Goal: Task Accomplishment & Management: Manage account settings

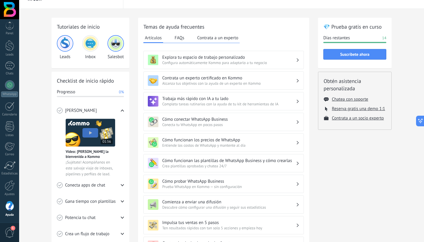
scroll to position [11, 0]
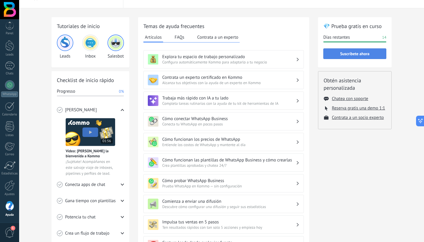
click at [339, 55] on span "Suscríbete ahora" at bounding box center [355, 54] width 57 height 4
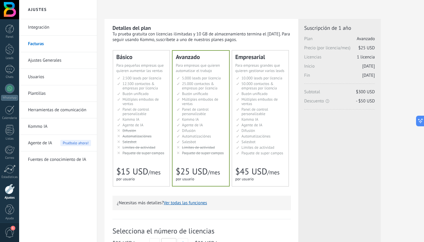
click at [153, 108] on li "Настраиваемый рабочий стол Customizable dashboard Panel de control personalizab…" at bounding box center [141, 111] width 49 height 9
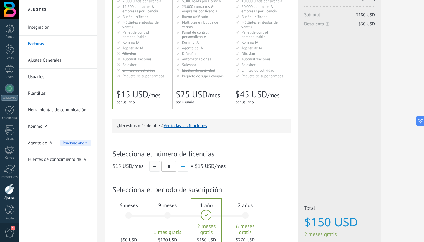
scroll to position [126, 0]
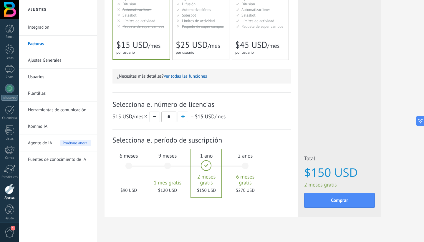
click at [130, 165] on div "6 meses $90 USD" at bounding box center [129, 169] width 32 height 42
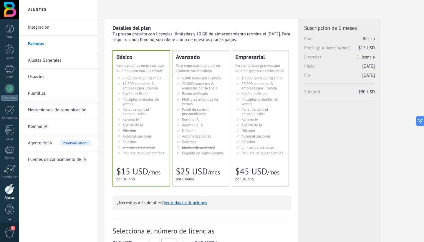
scroll to position [4, 0]
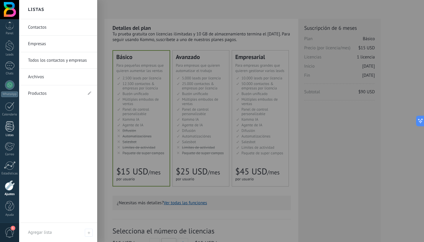
click at [7, 135] on div "Listas" at bounding box center [9, 135] width 17 height 4
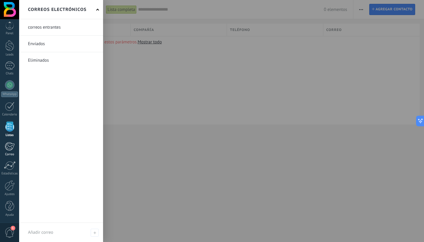
click at [12, 144] on div at bounding box center [10, 146] width 10 height 9
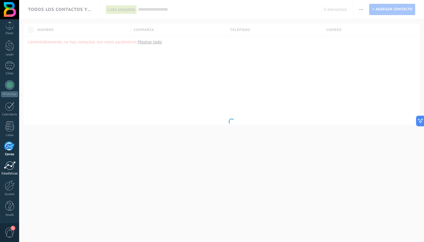
click at [9, 167] on div at bounding box center [10, 165] width 12 height 9
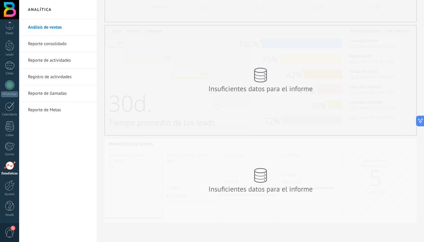
scroll to position [103, 0]
click at [9, 226] on div "1" at bounding box center [9, 231] width 19 height 19
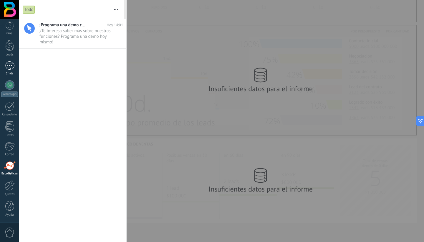
click at [8, 66] on div at bounding box center [9, 65] width 9 height 9
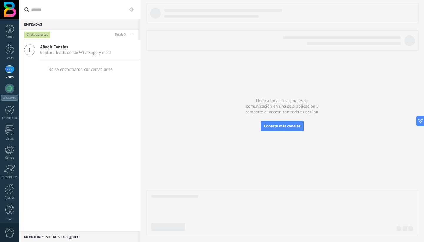
click at [55, 52] on span "Captura leads desde Whatsapp y más!" at bounding box center [75, 53] width 71 height 6
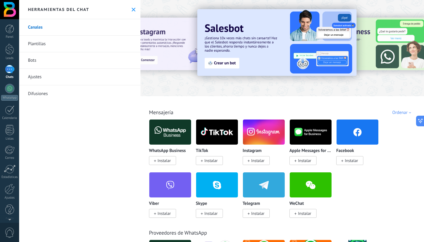
click at [49, 59] on link "Bots" at bounding box center [79, 60] width 121 height 16
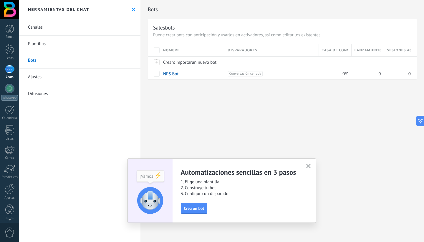
click at [62, 76] on link "Ajustes" at bounding box center [79, 77] width 121 height 16
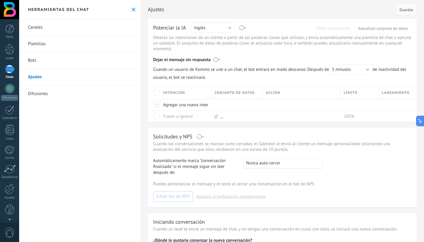
click at [59, 92] on link "Difusiones" at bounding box center [79, 93] width 121 height 16
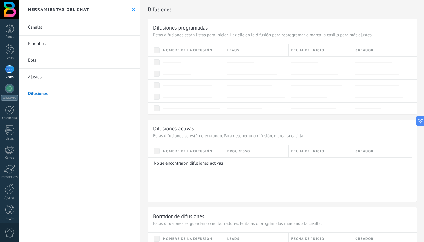
click at [55, 24] on link "Canales" at bounding box center [79, 27] width 121 height 16
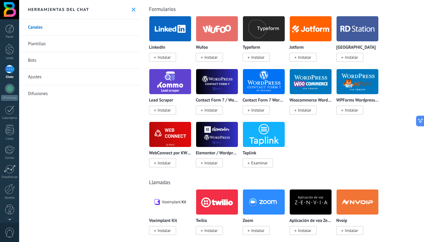
scroll to position [681, 0]
